Goal: Navigation & Orientation: Find specific page/section

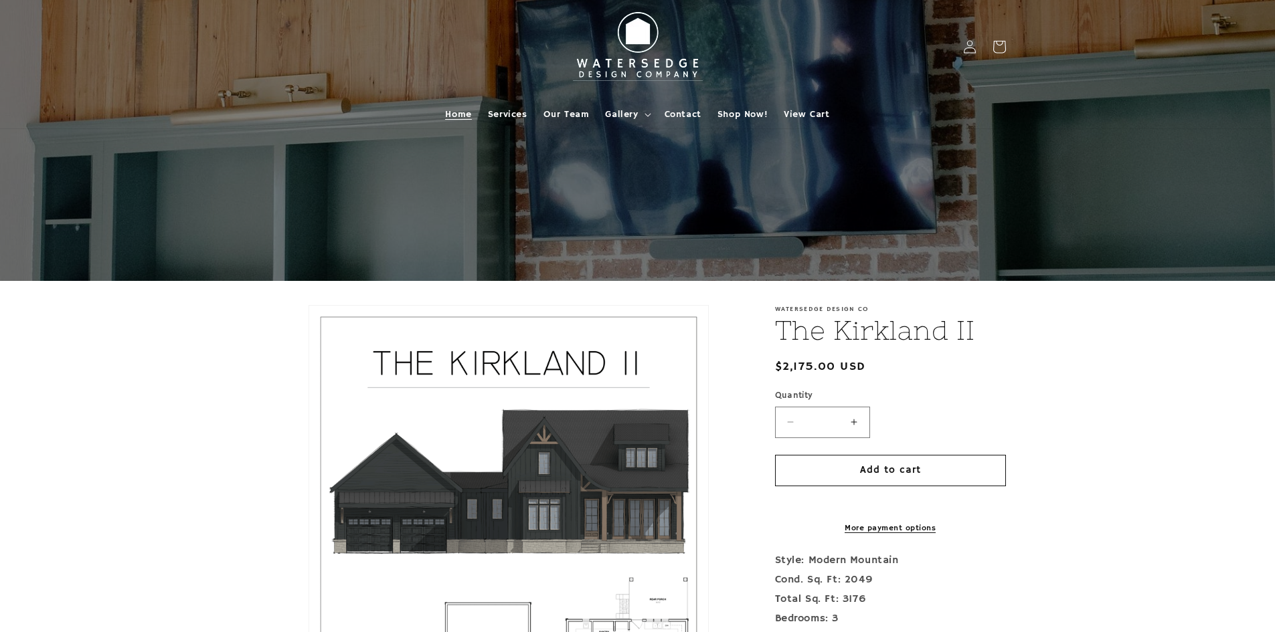
click at [476, 114] on link "Home" at bounding box center [458, 114] width 42 height 28
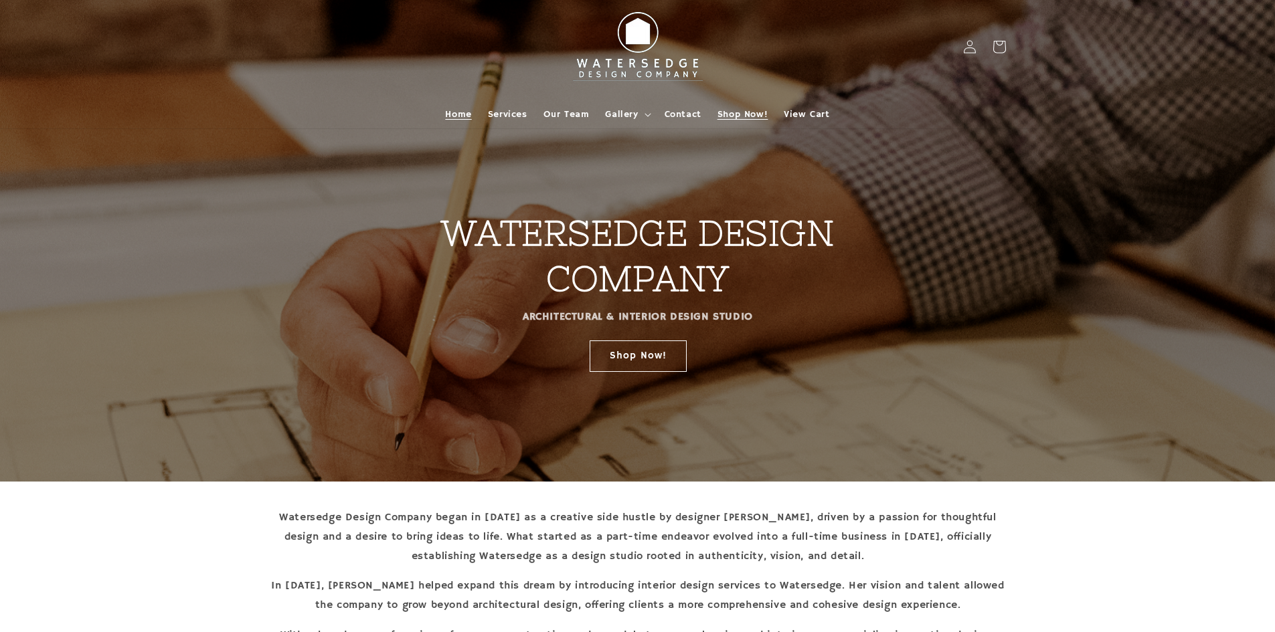
click at [727, 106] on link "Shop Now!" at bounding box center [742, 114] width 66 height 28
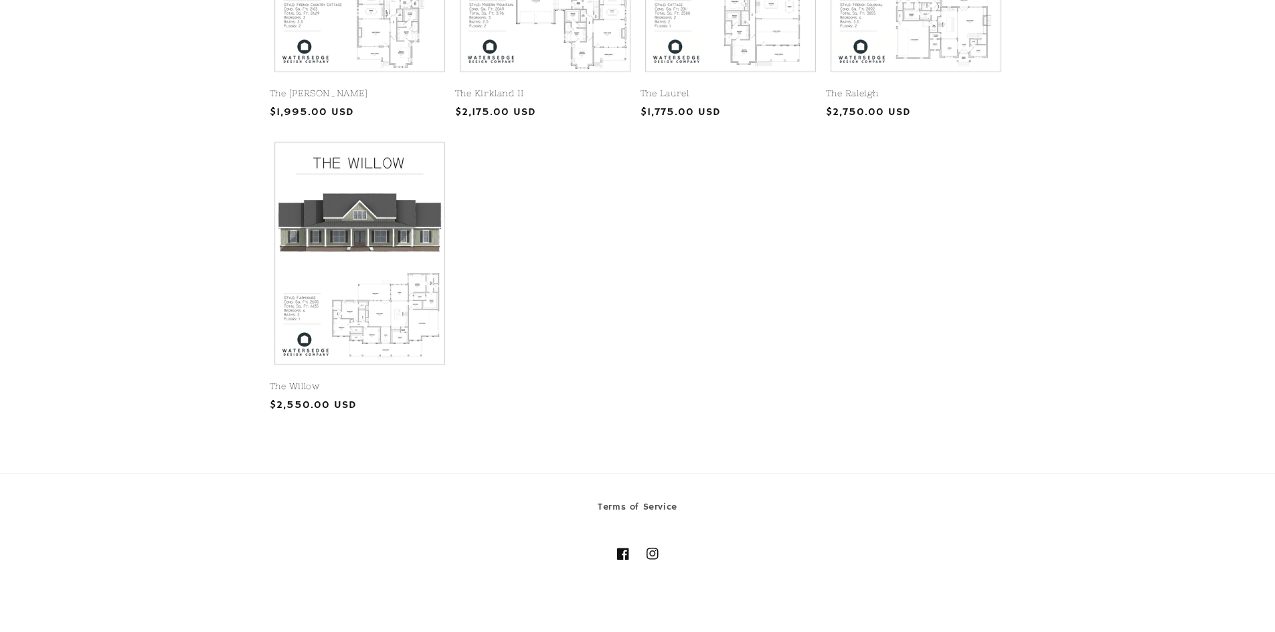
scroll to position [803, 0]
